Goal: Transaction & Acquisition: Purchase product/service

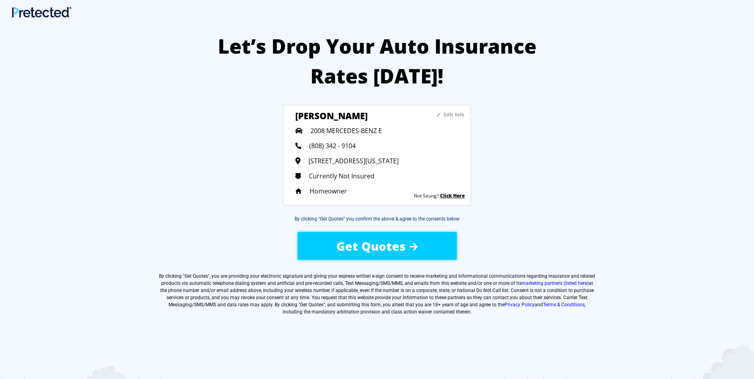
click at [411, 246] on img at bounding box center [414, 247] width 8 height 8
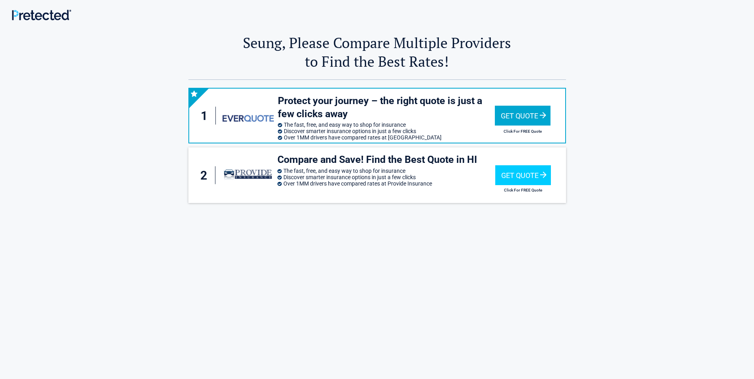
click at [511, 115] on div "Get Quote" at bounding box center [523, 116] width 56 height 20
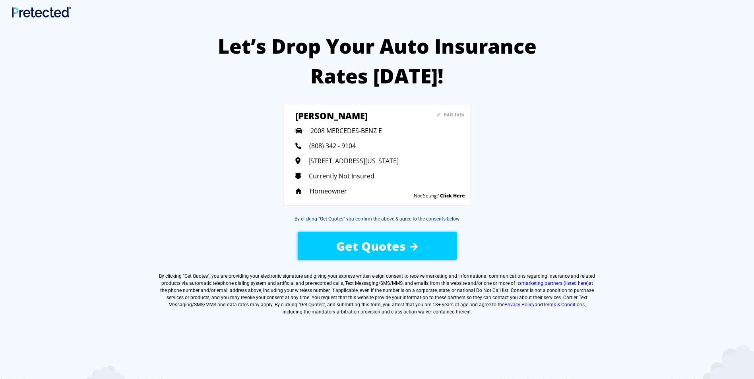
click at [389, 246] on span "Get Quotes" at bounding box center [371, 246] width 70 height 16
